Goal: Information Seeking & Learning: Compare options

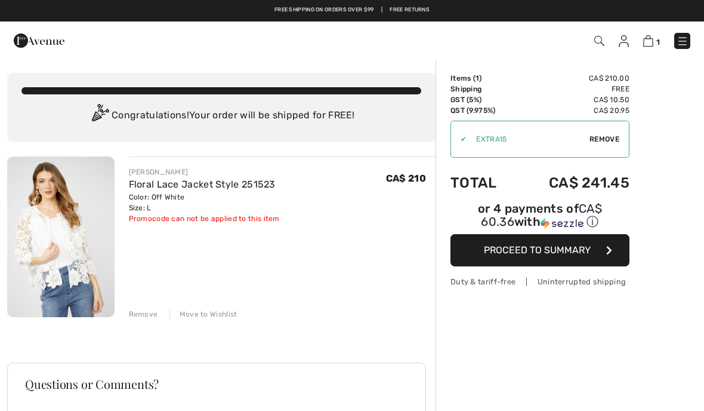
click at [134, 324] on div "[PERSON_NAME] Floral Lace Jacket Style 251523 Color: Off White Size: L Final Sa…" at bounding box center [221, 395] width 429 height 479
click at [137, 327] on div "[PERSON_NAME] Floral Lace Jacket Style 251523 Color: Off White Size: L Final Sa…" at bounding box center [221, 395] width 429 height 479
click at [146, 322] on div "[PERSON_NAME] Floral Lace Jacket Style 251523 Color: Off White Size: L Final Sa…" at bounding box center [221, 395] width 429 height 479
click at [148, 324] on div "FRANK LYMAN Floral Lace Jacket Style 251523 Color: Off White Size: L Final Sale…" at bounding box center [221, 395] width 429 height 479
click at [137, 316] on div "Remove" at bounding box center [143, 314] width 29 height 11
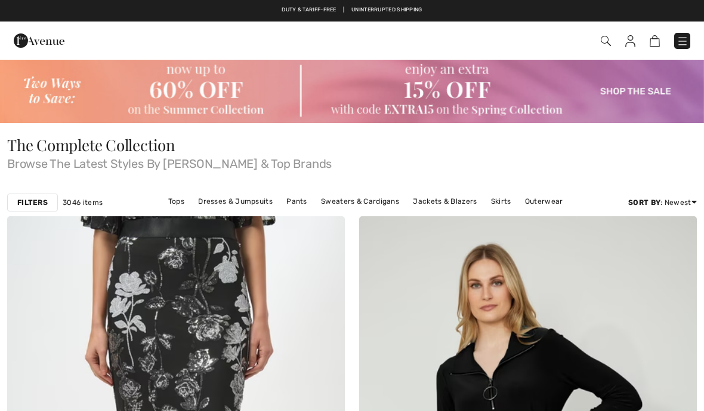
checkbox input "true"
click at [507, 205] on link "Skirts" at bounding box center [501, 201] width 32 height 16
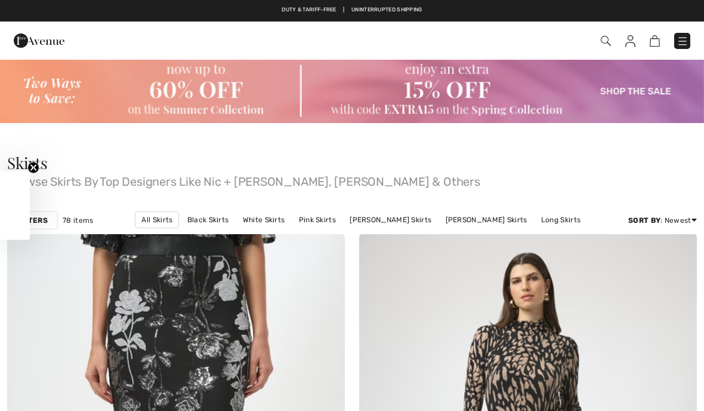
checkbox input "true"
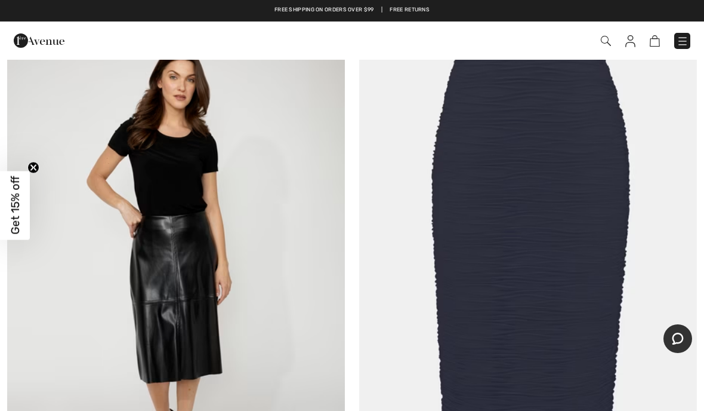
scroll to position [1341, 0]
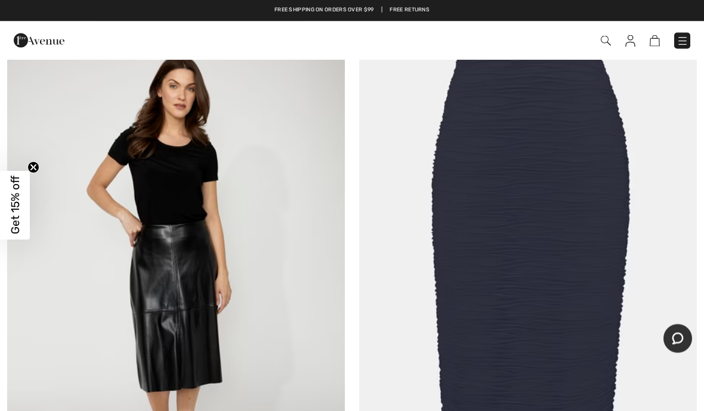
click at [668, 296] on img at bounding box center [528, 274] width 338 height 507
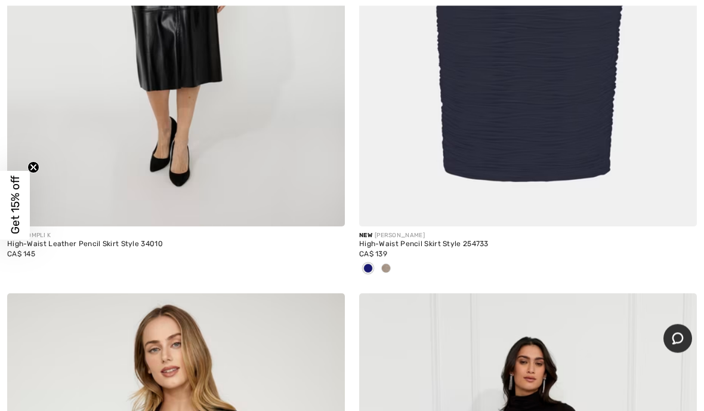
scroll to position [1642, 0]
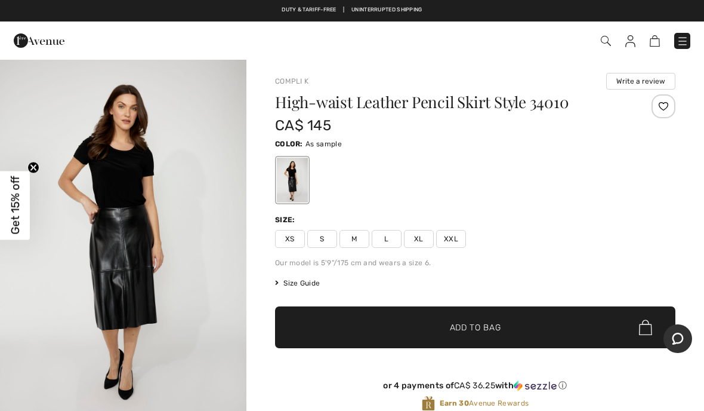
click at [684, 312] on div "Compli K Write a review High-waist Leather Pencil Skirt Style 34010 CA$ 145 Col…" at bounding box center [476, 388] width 458 height 659
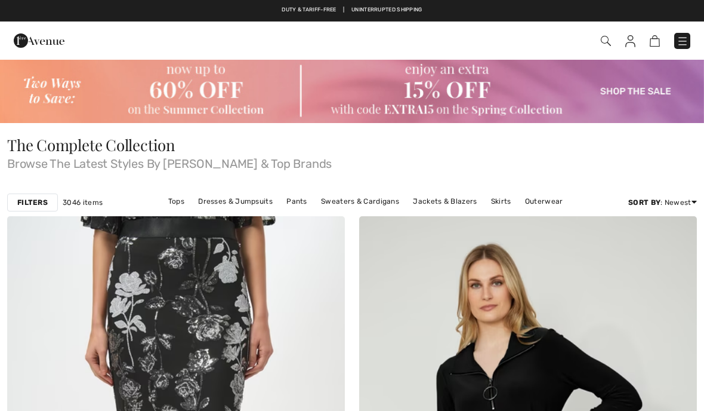
checkbox input "true"
click at [509, 196] on link "Skirts" at bounding box center [501, 201] width 32 height 16
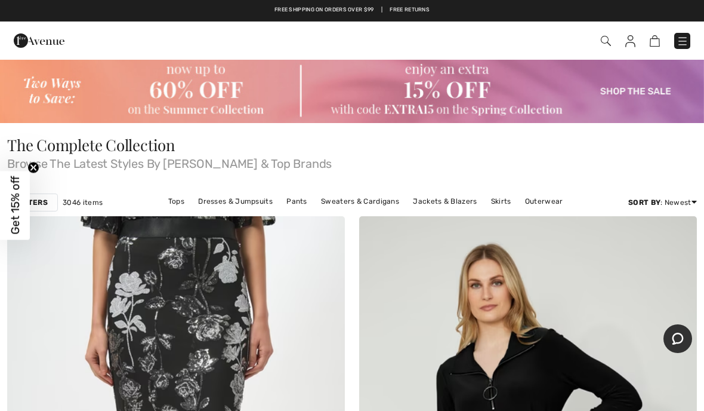
click at [504, 199] on link "Skirts" at bounding box center [501, 201] width 32 height 16
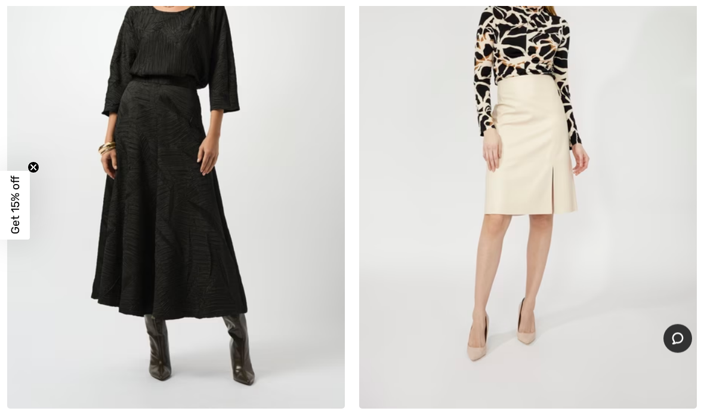
scroll to position [6654, 0]
click at [663, 294] on img at bounding box center [528, 154] width 338 height 507
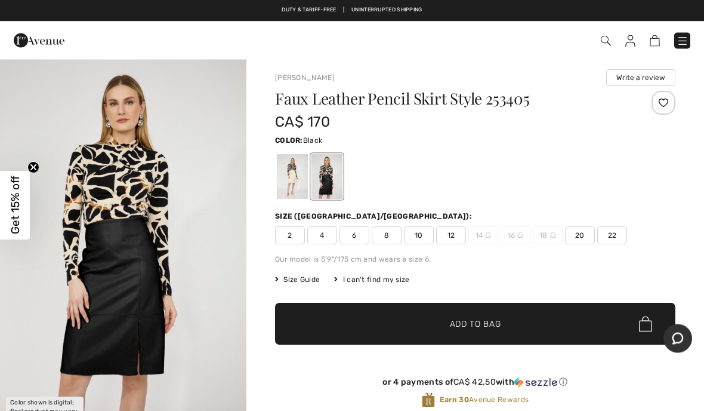
scroll to position [4, 0]
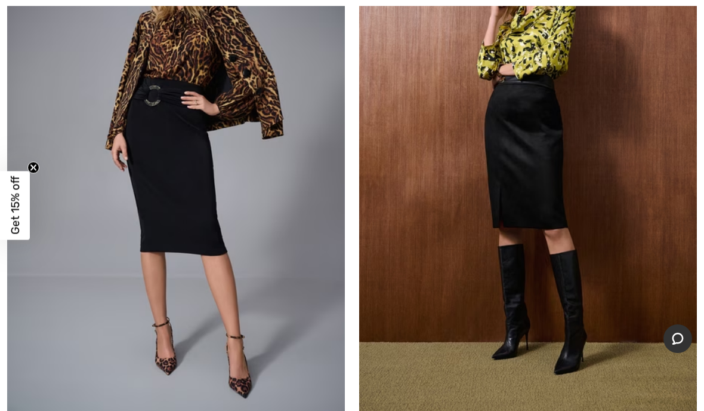
scroll to position [7331, 0]
click at [666, 312] on img at bounding box center [528, 161] width 338 height 507
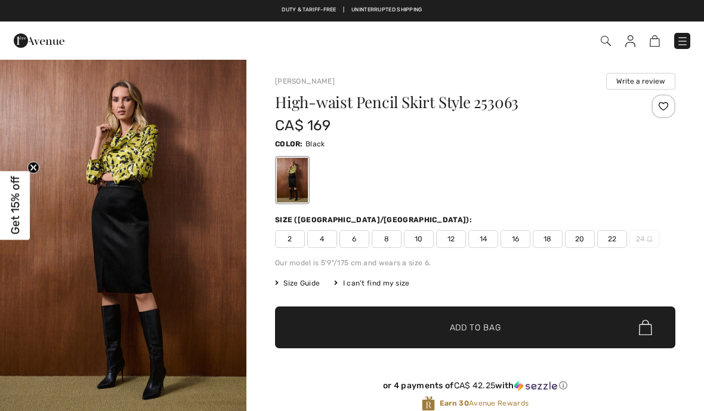
checkbox input "true"
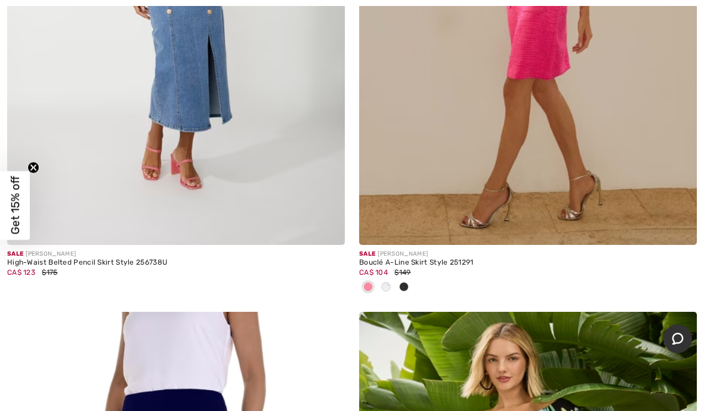
scroll to position [13199, 0]
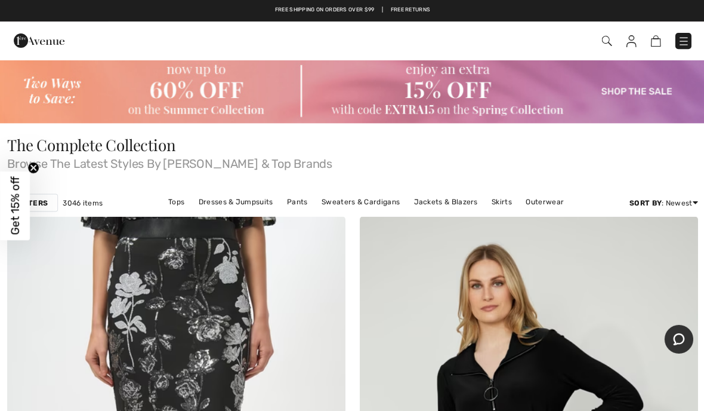
click at [506, 206] on link "Skirts" at bounding box center [501, 201] width 32 height 16
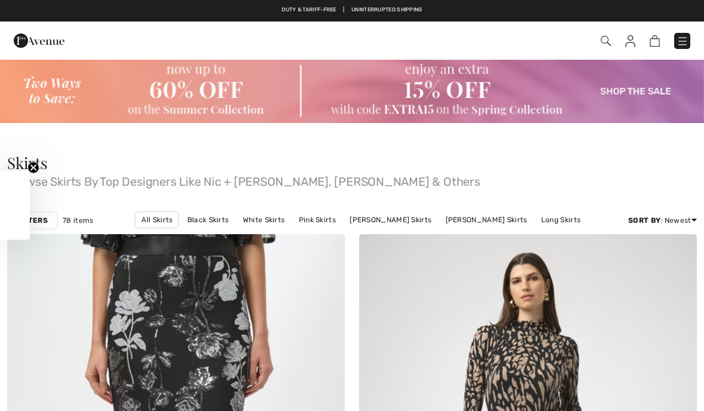
checkbox input "true"
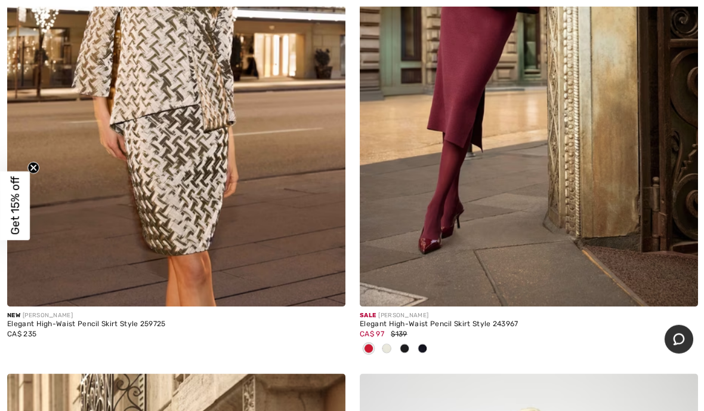
scroll to position [5055, 0]
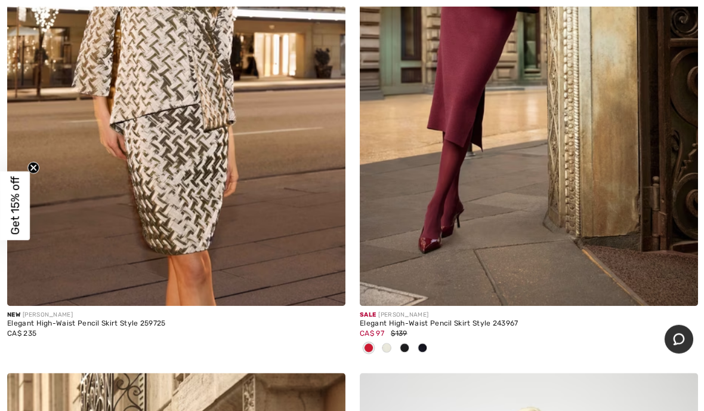
click at [414, 343] on div at bounding box center [422, 349] width 18 height 20
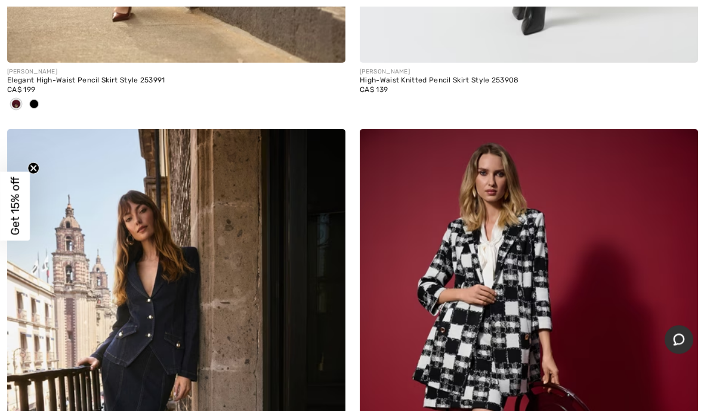
scroll to position [5861, 0]
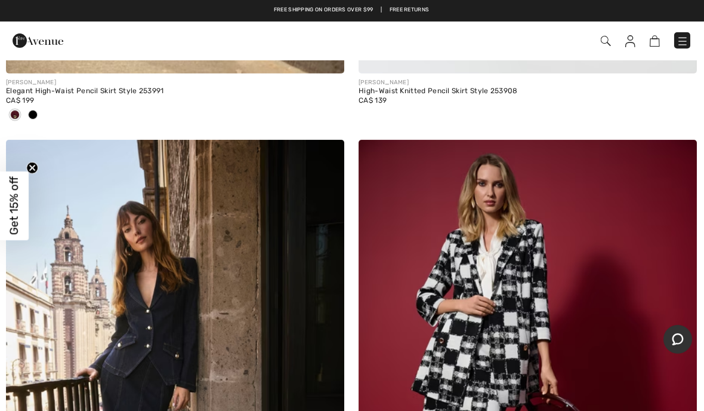
click at [18, 113] on span at bounding box center [16, 115] width 10 height 10
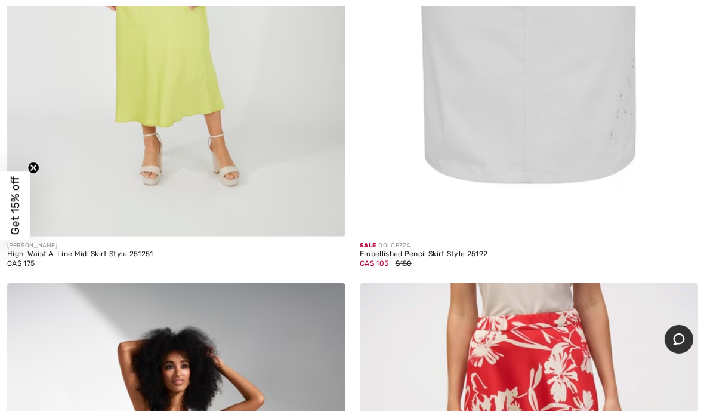
scroll to position [9175, 0]
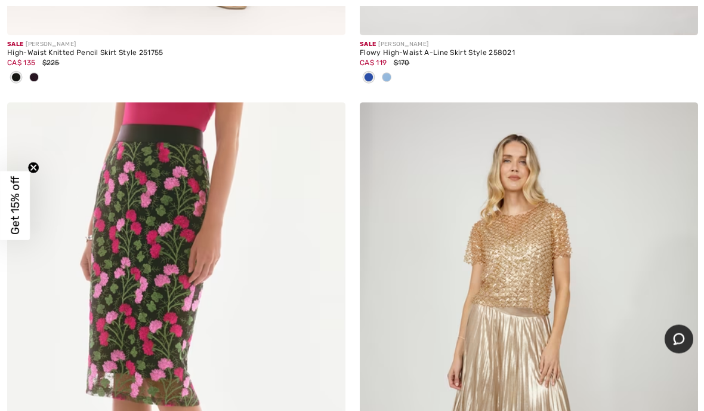
click at [666, 344] on button "Chat" at bounding box center [678, 338] width 29 height 29
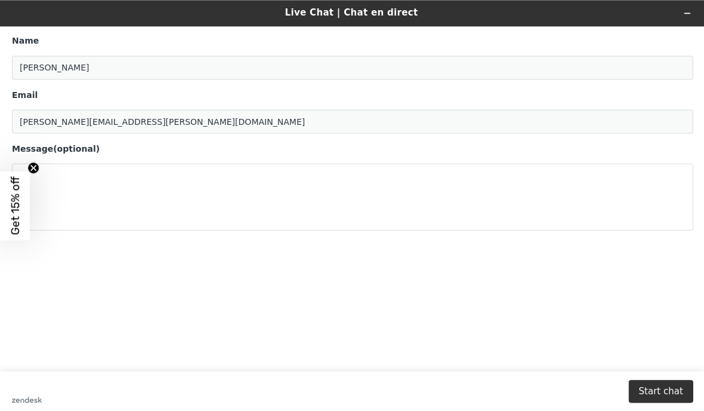
scroll to position [0, 0]
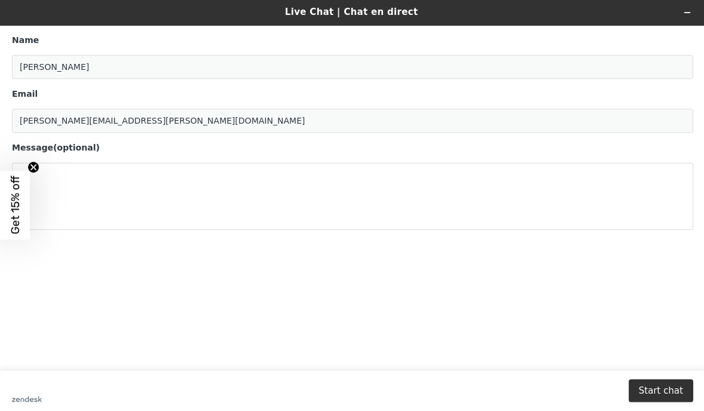
click at [666, 342] on main "Name Julie Desroches Email desroches.julie@icloud.com Message (optional)" at bounding box center [354, 197] width 696 height 343
click at [698, 366] on main "Name Julie Desroches Email desroches.julie@icloud.com Message (optional)" at bounding box center [354, 197] width 696 height 343
